Goal: Register for event/course

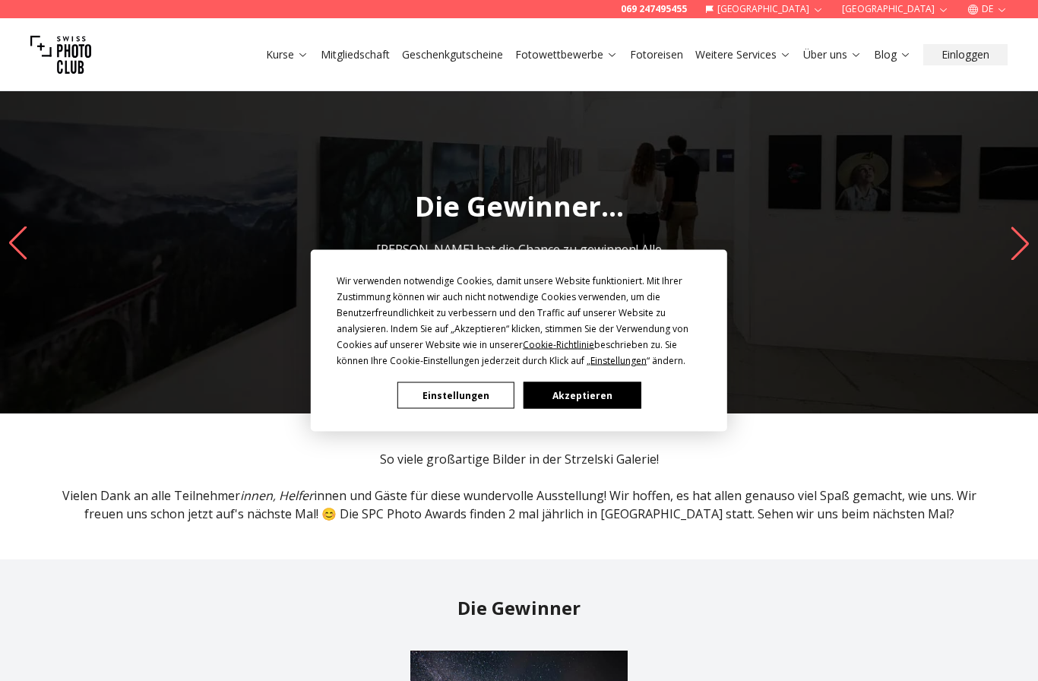
click at [600, 400] on button "Akzeptieren" at bounding box center [582, 395] width 117 height 27
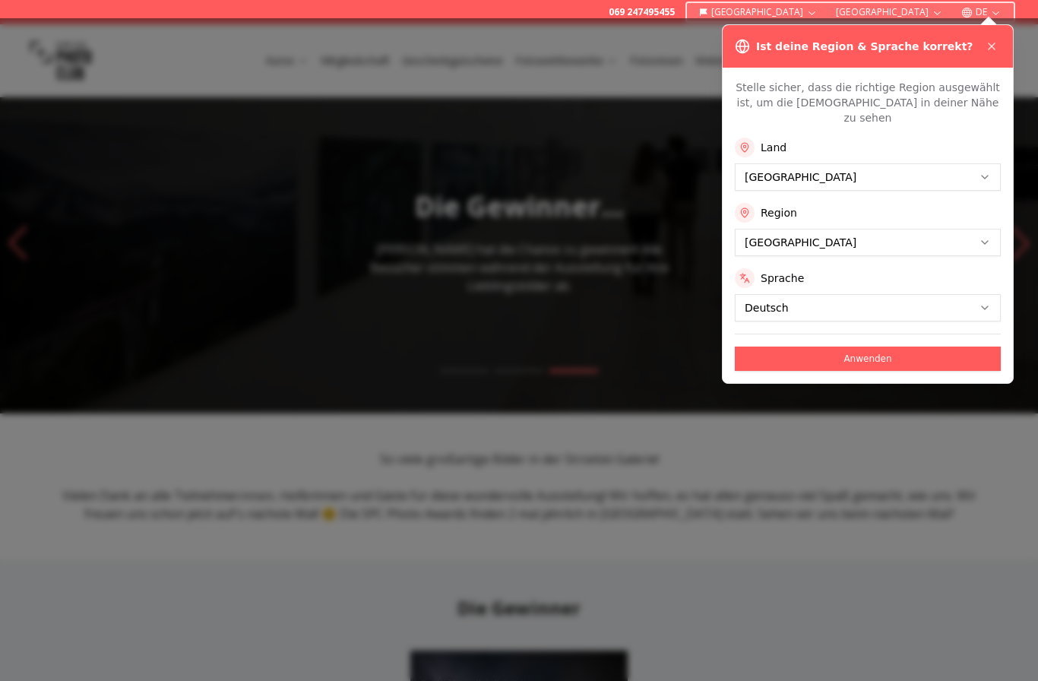
click at [993, 46] on icon at bounding box center [992, 46] width 12 height 12
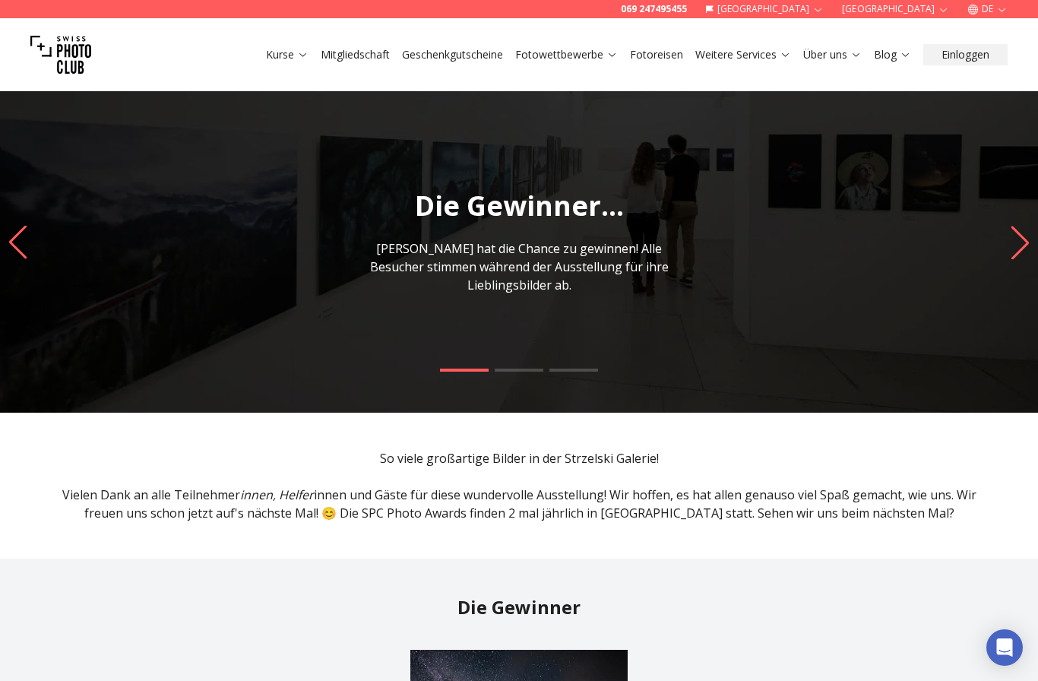
scroll to position [2, 0]
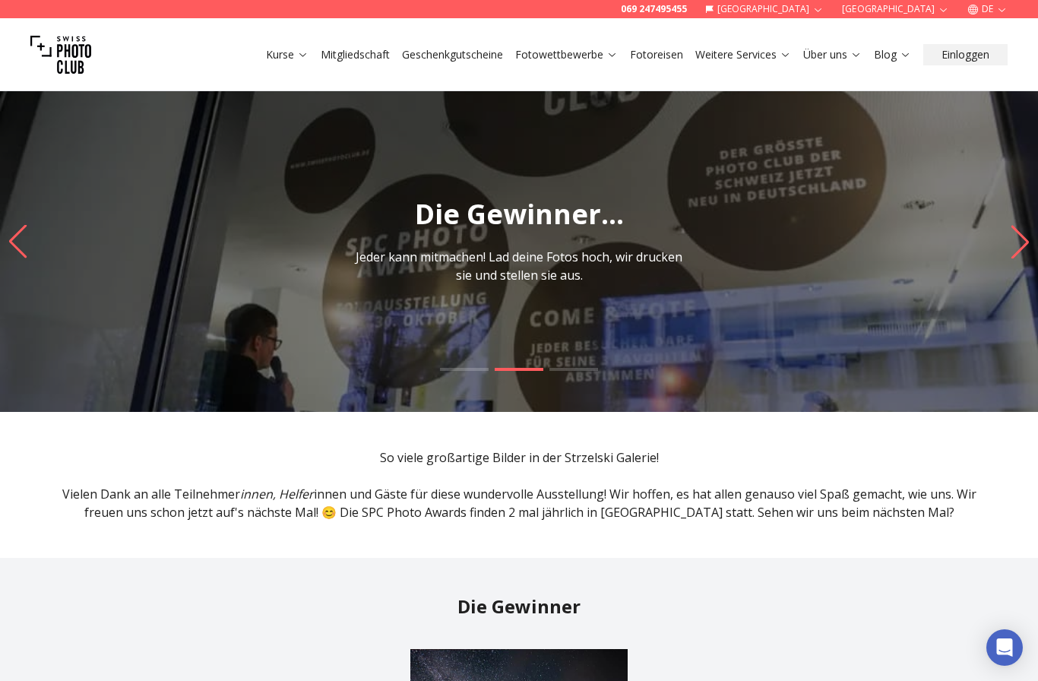
click at [300, 62] on link "Kurse" at bounding box center [287, 54] width 43 height 15
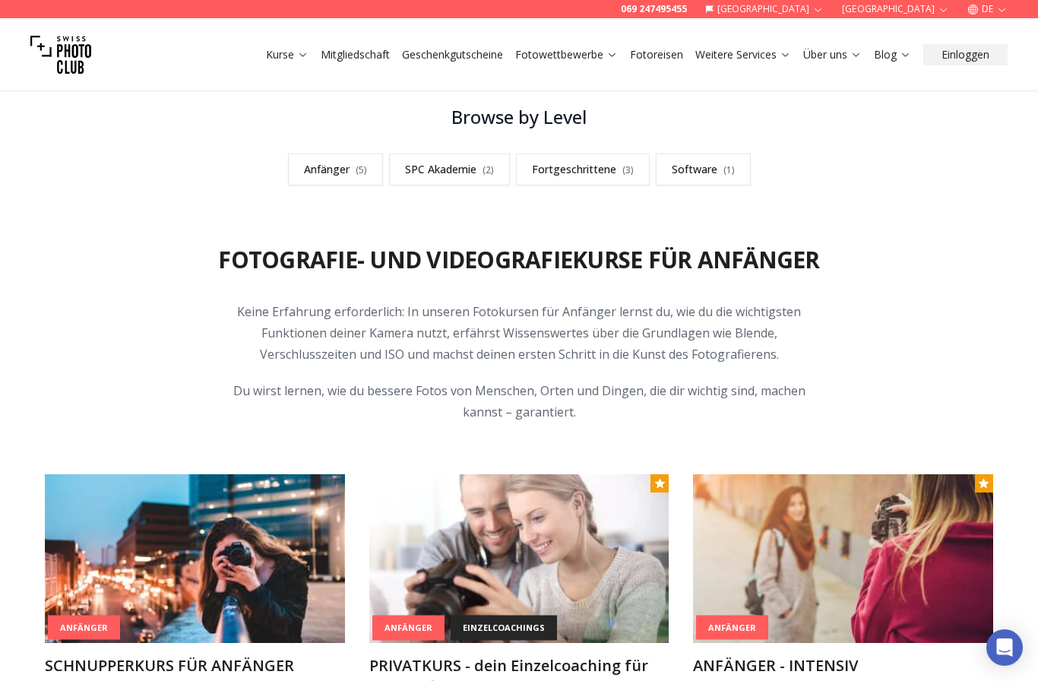
scroll to position [430, 0]
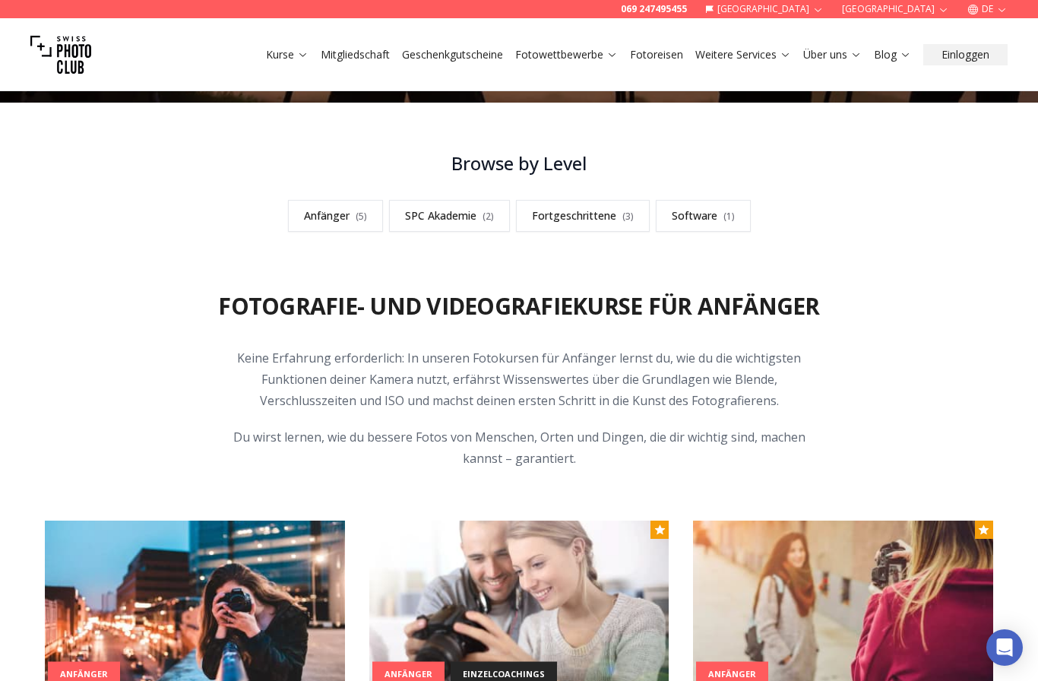
click at [682, 231] on link "Software ( 1 )" at bounding box center [703, 216] width 95 height 32
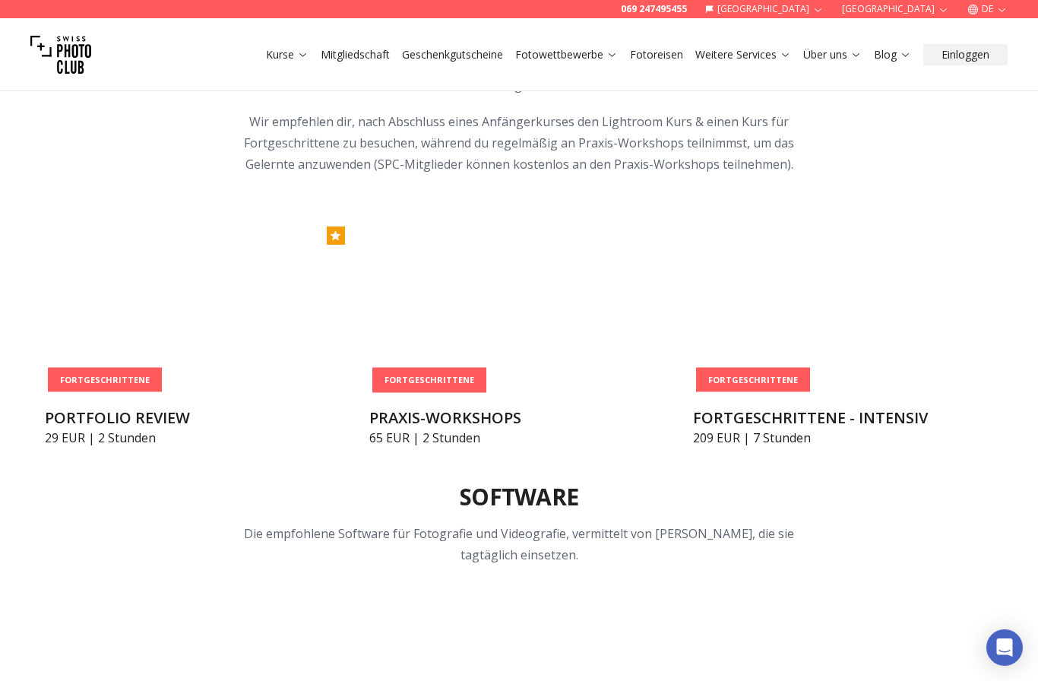
scroll to position [1896, 0]
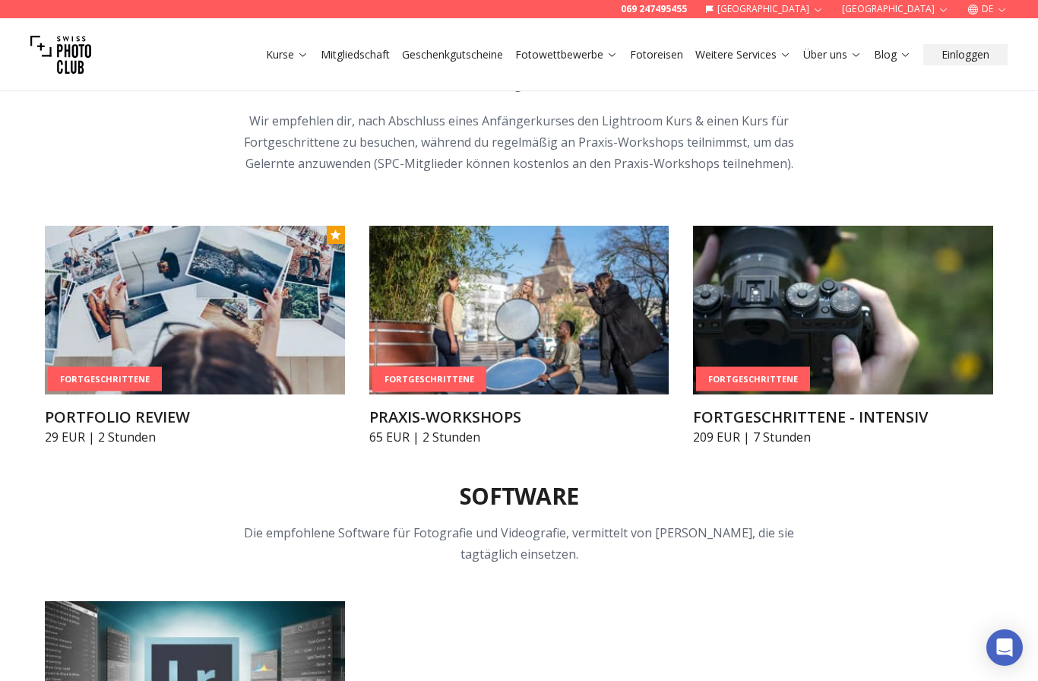
click at [595, 302] on img at bounding box center [519, 310] width 300 height 169
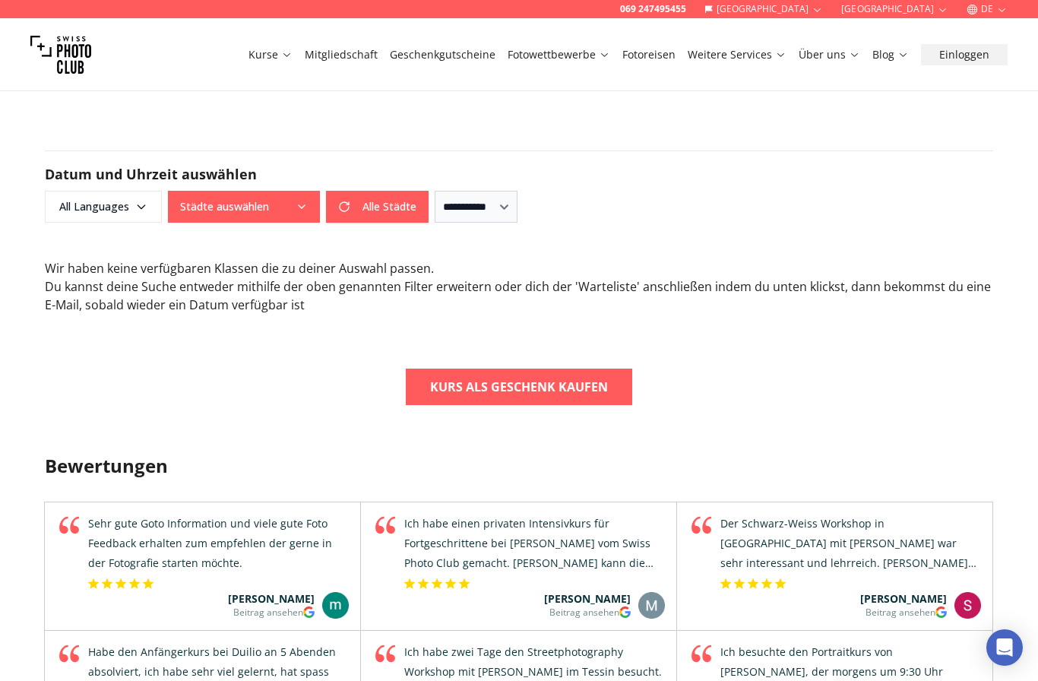
scroll to position [986, 0]
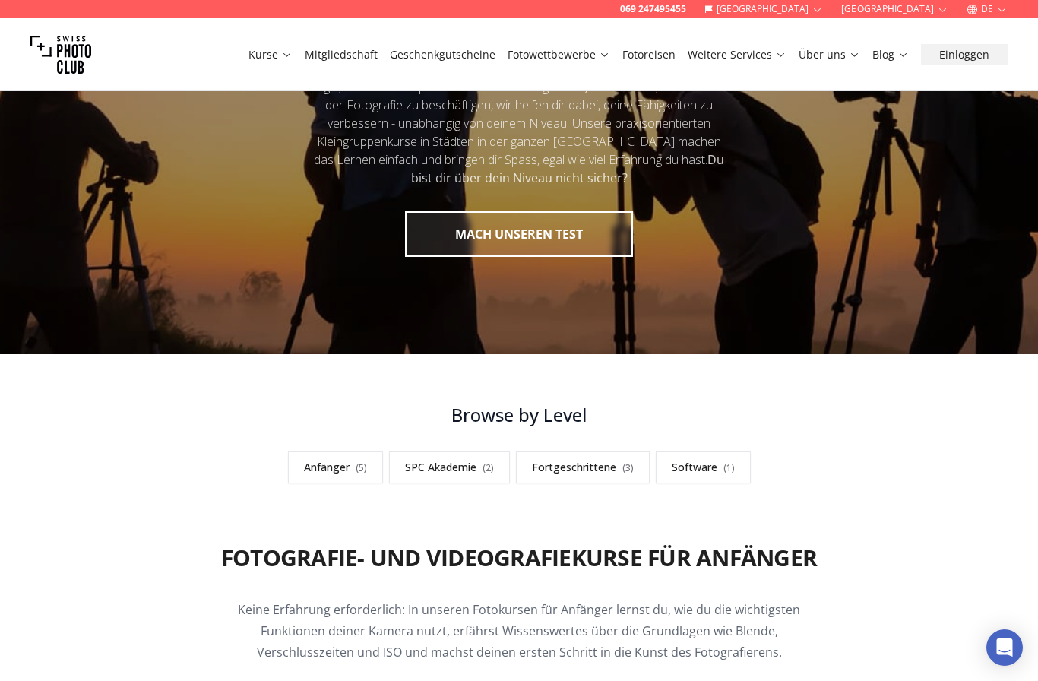
scroll to position [141, 0]
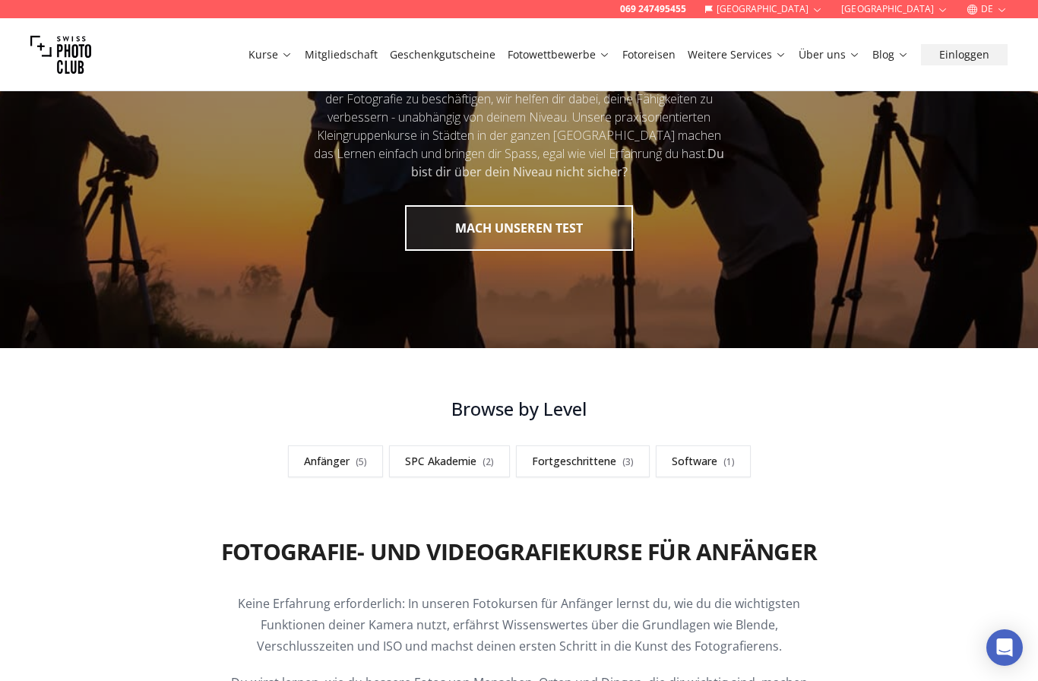
click at [463, 471] on link "SPC Akademie ( 2 )" at bounding box center [449, 461] width 121 height 32
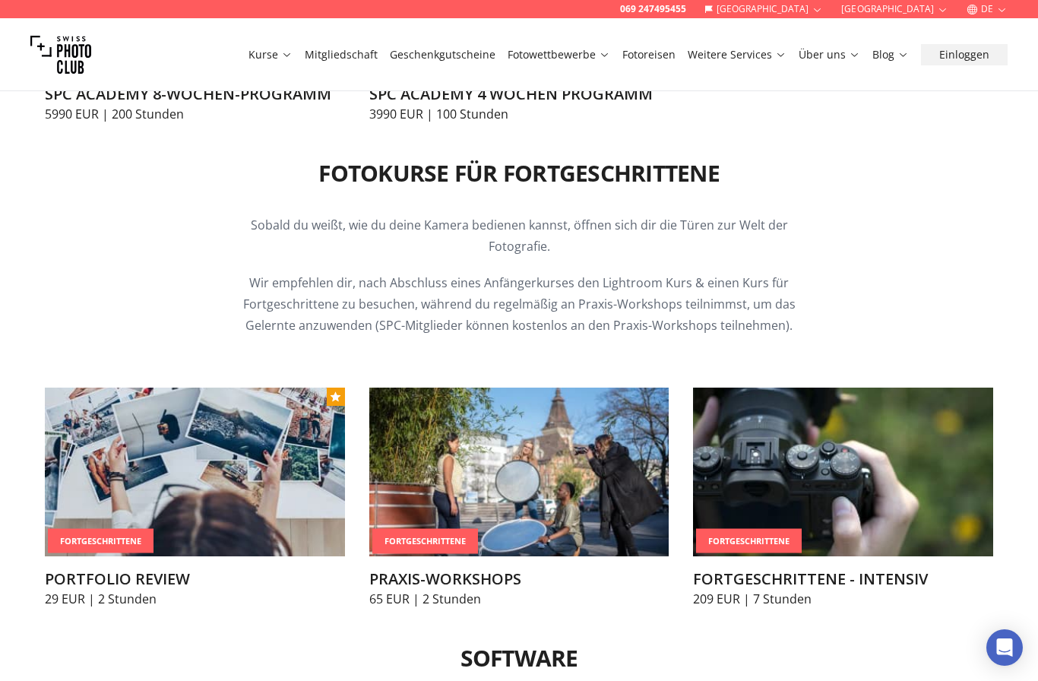
scroll to position [1817, 0]
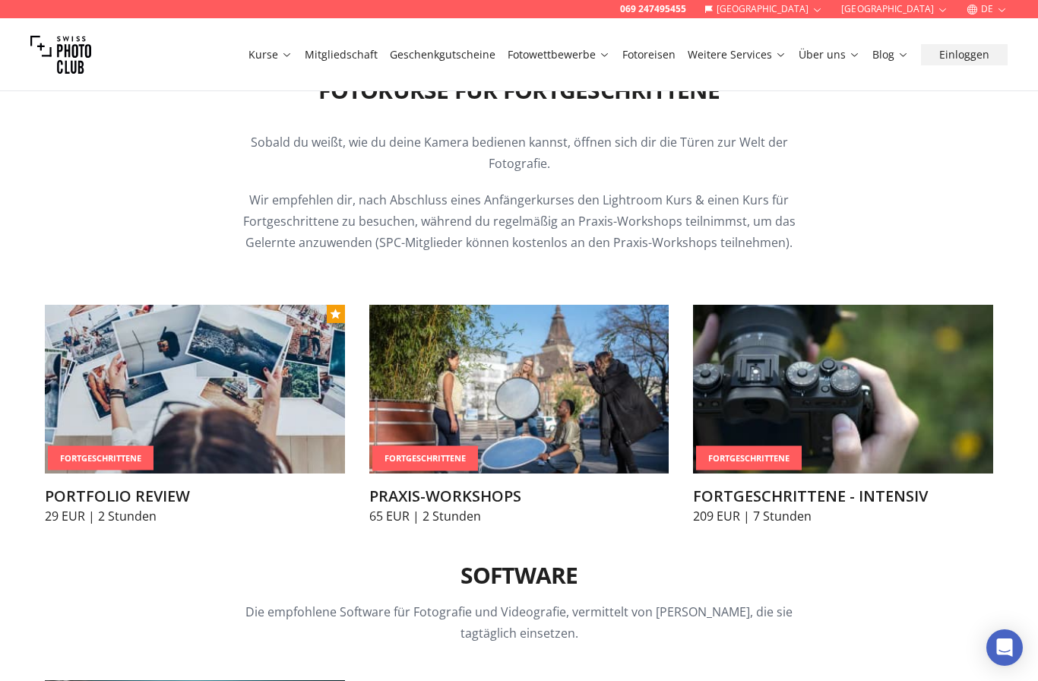
click at [602, 399] on img at bounding box center [519, 389] width 300 height 169
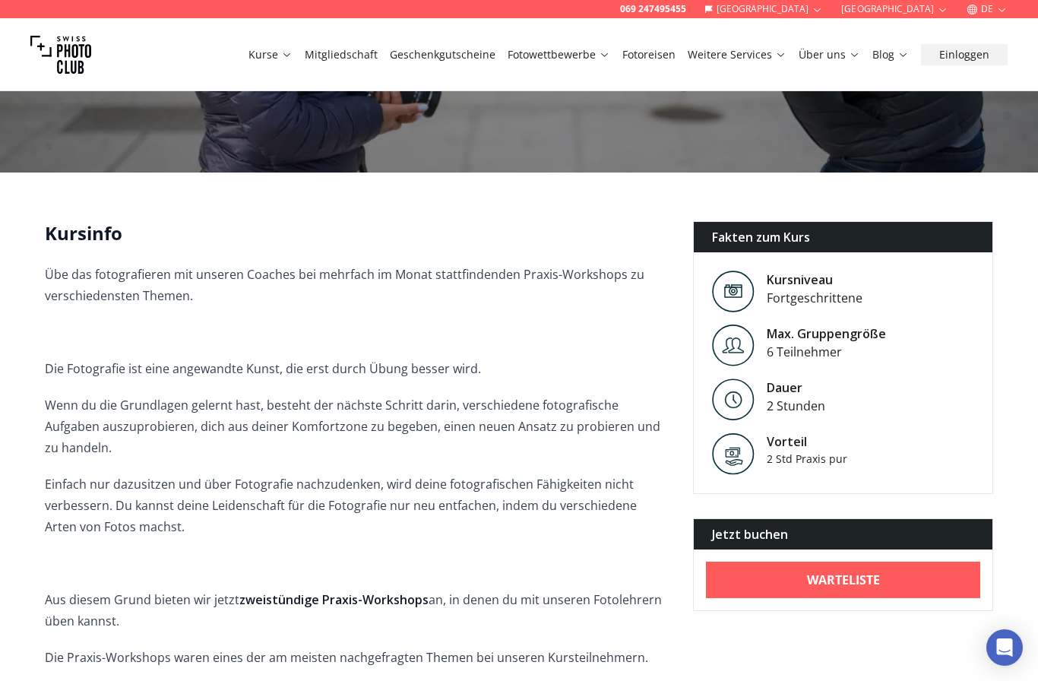
scroll to position [462, 0]
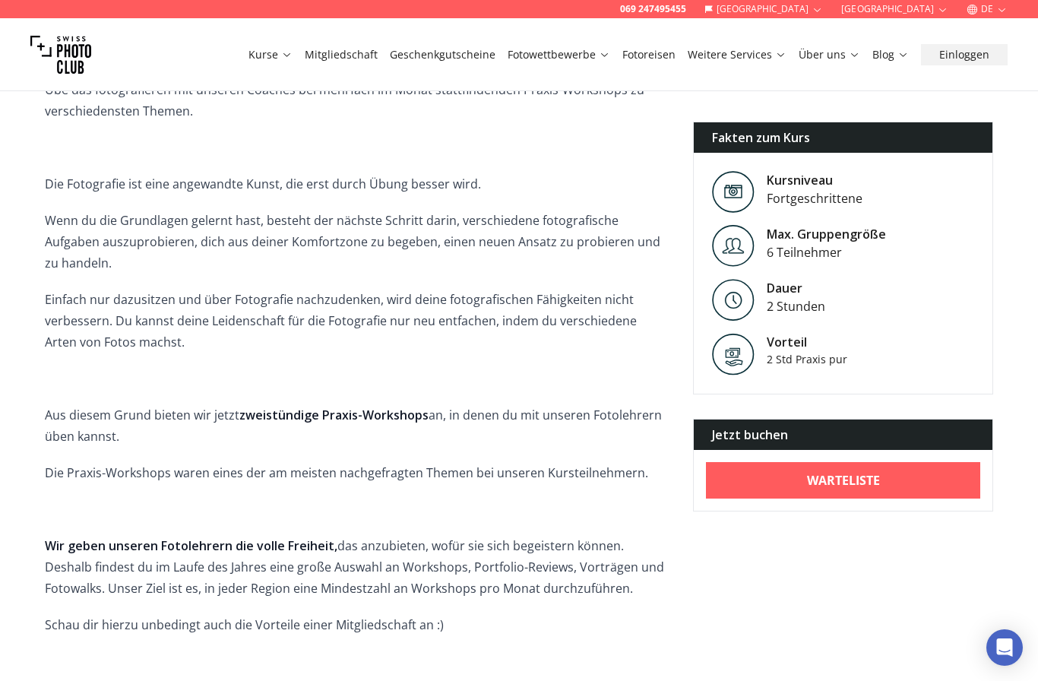
click at [875, 480] on b "Warteliste" at bounding box center [843, 480] width 73 height 18
